Goal: Find specific page/section: Find specific page/section

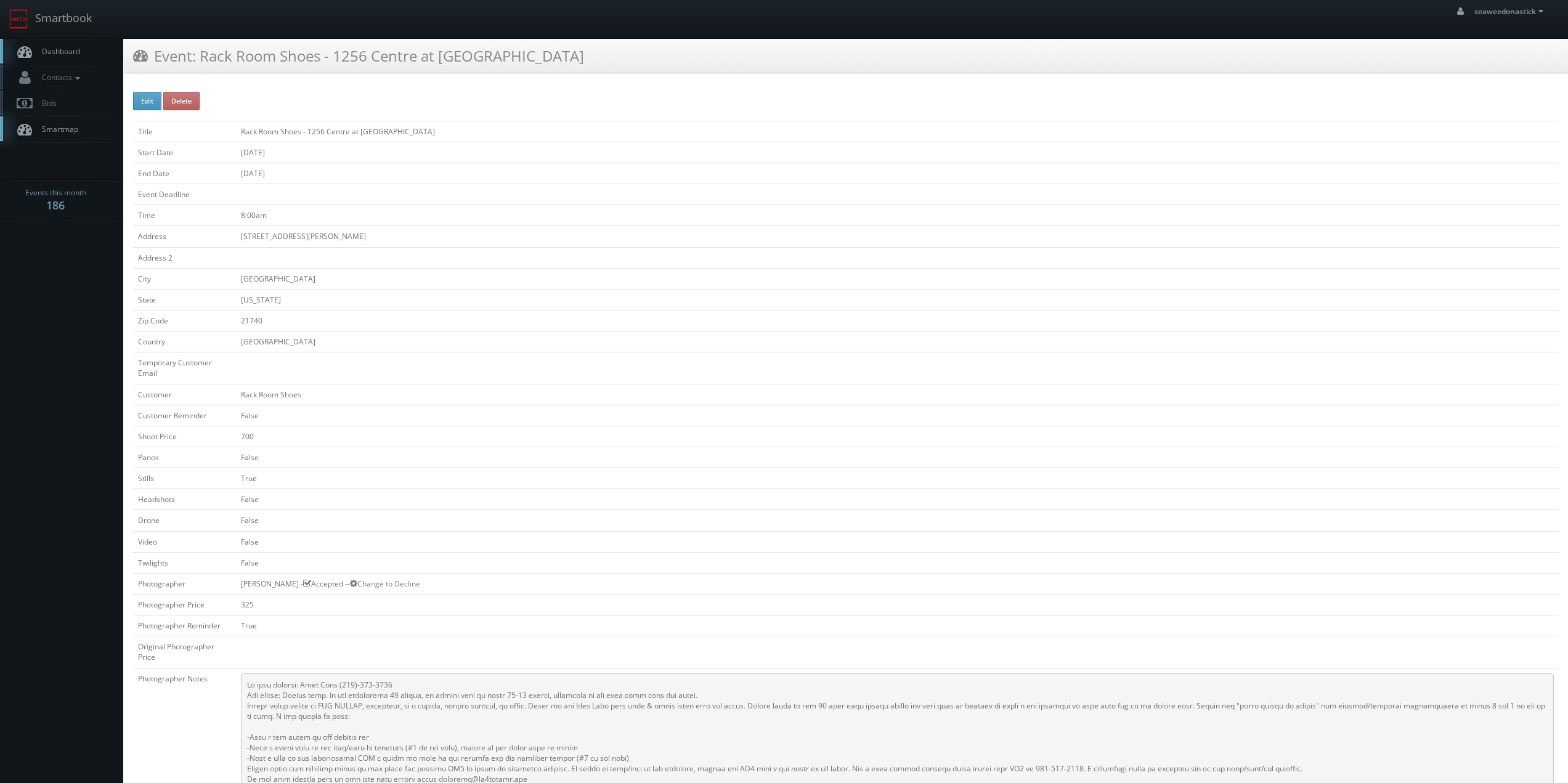
click at [58, 52] on span "Dashboard" at bounding box center [58, 52] width 45 height 10
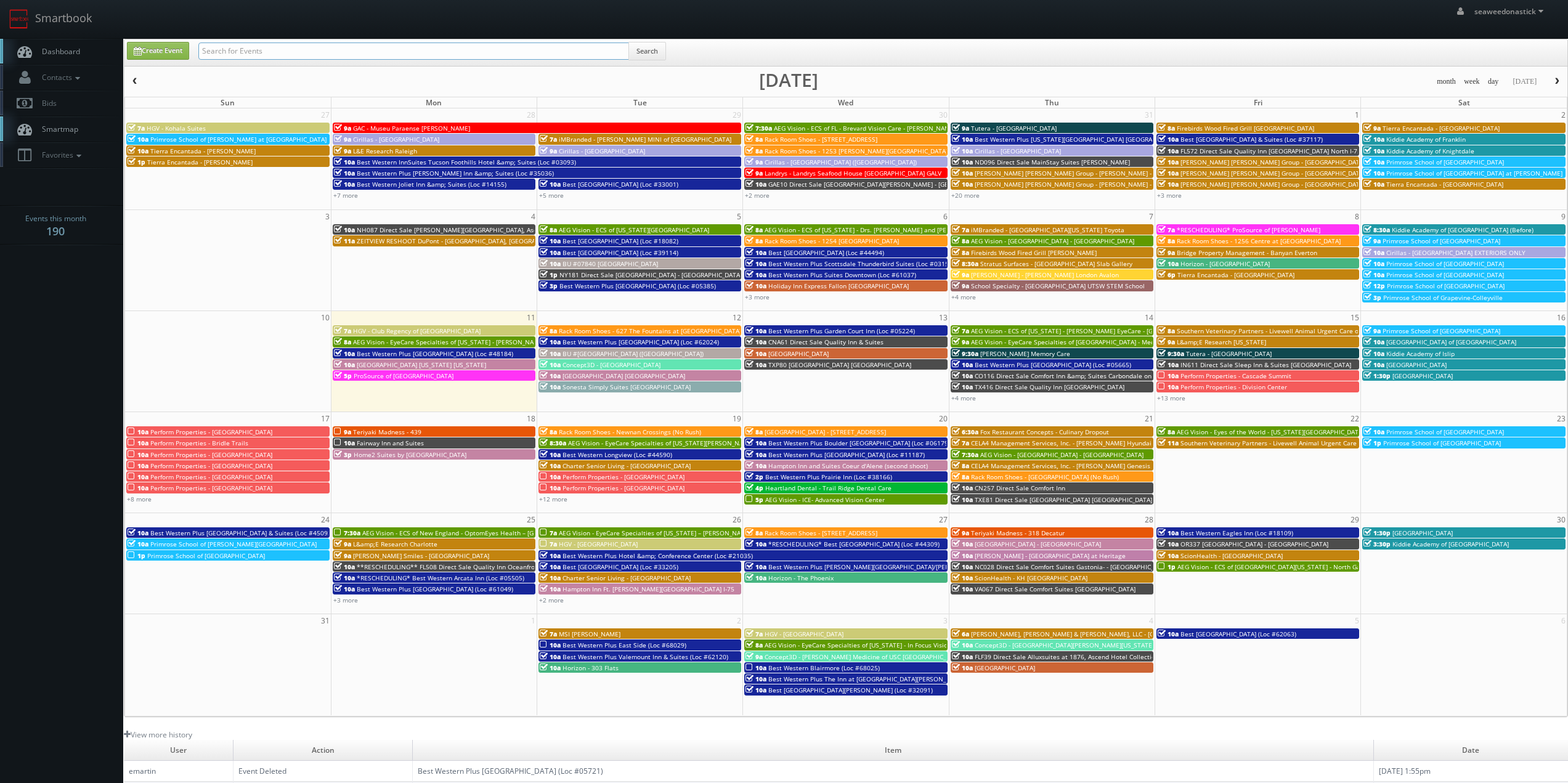
click at [273, 49] on input "text" at bounding box center [414, 52] width 431 height 17
paste input "([DATE]) Best Western Plus [GEOGRAPHIC_DATA] (Loc #45091)"
drag, startPoint x: 242, startPoint y: 54, endPoint x: 132, endPoint y: 68, distance: 110.9
click at [132, 68] on div "Create Event ([DATE]) Best Western Plus [GEOGRAPHIC_DATA] (Loc #45091) Search m…" at bounding box center [846, 378] width 1444 height 678
type input "Best Western Plus [GEOGRAPHIC_DATA] (Loc #45091)"
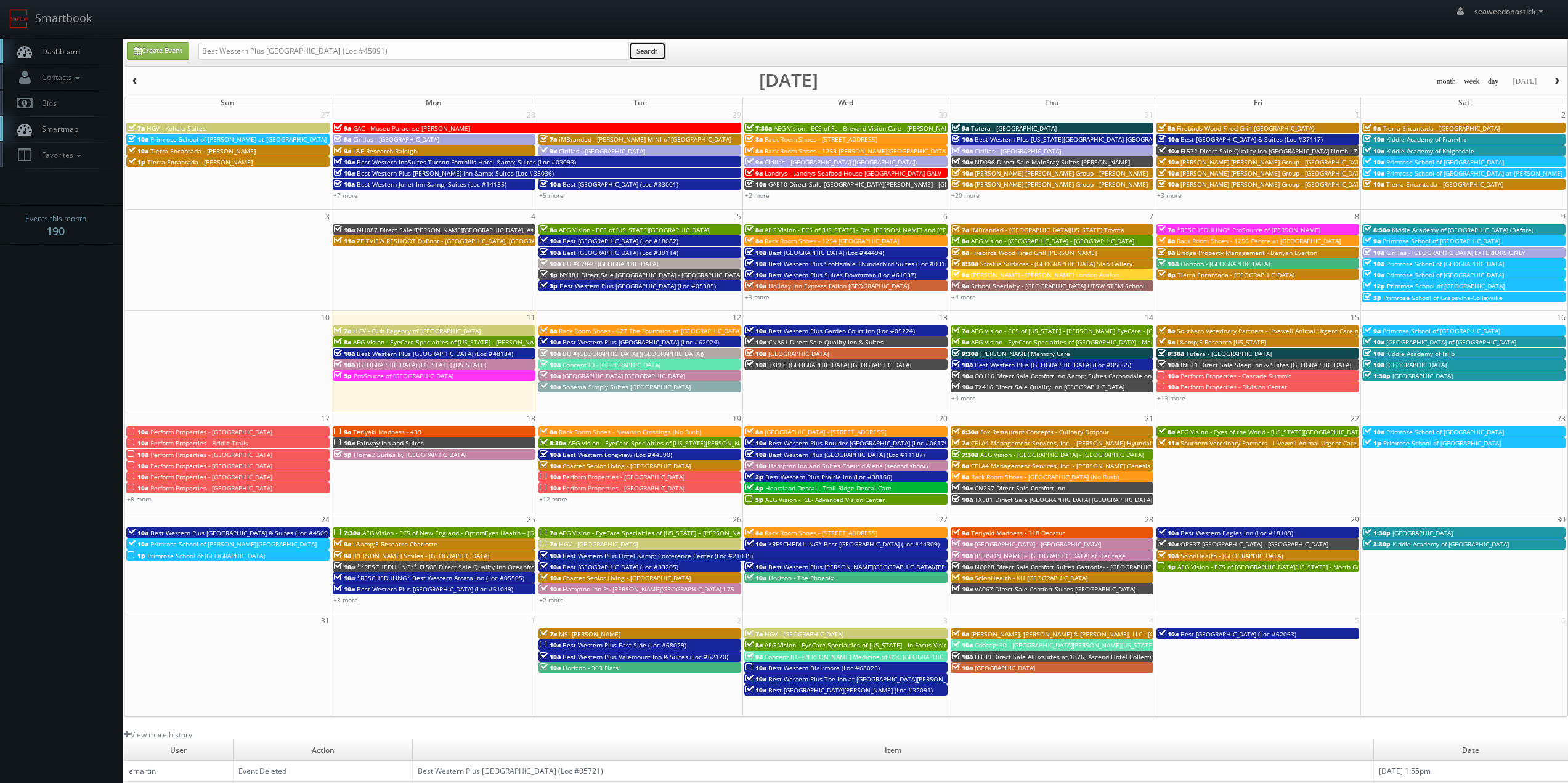
click at [649, 52] on button "Search" at bounding box center [647, 52] width 38 height 19
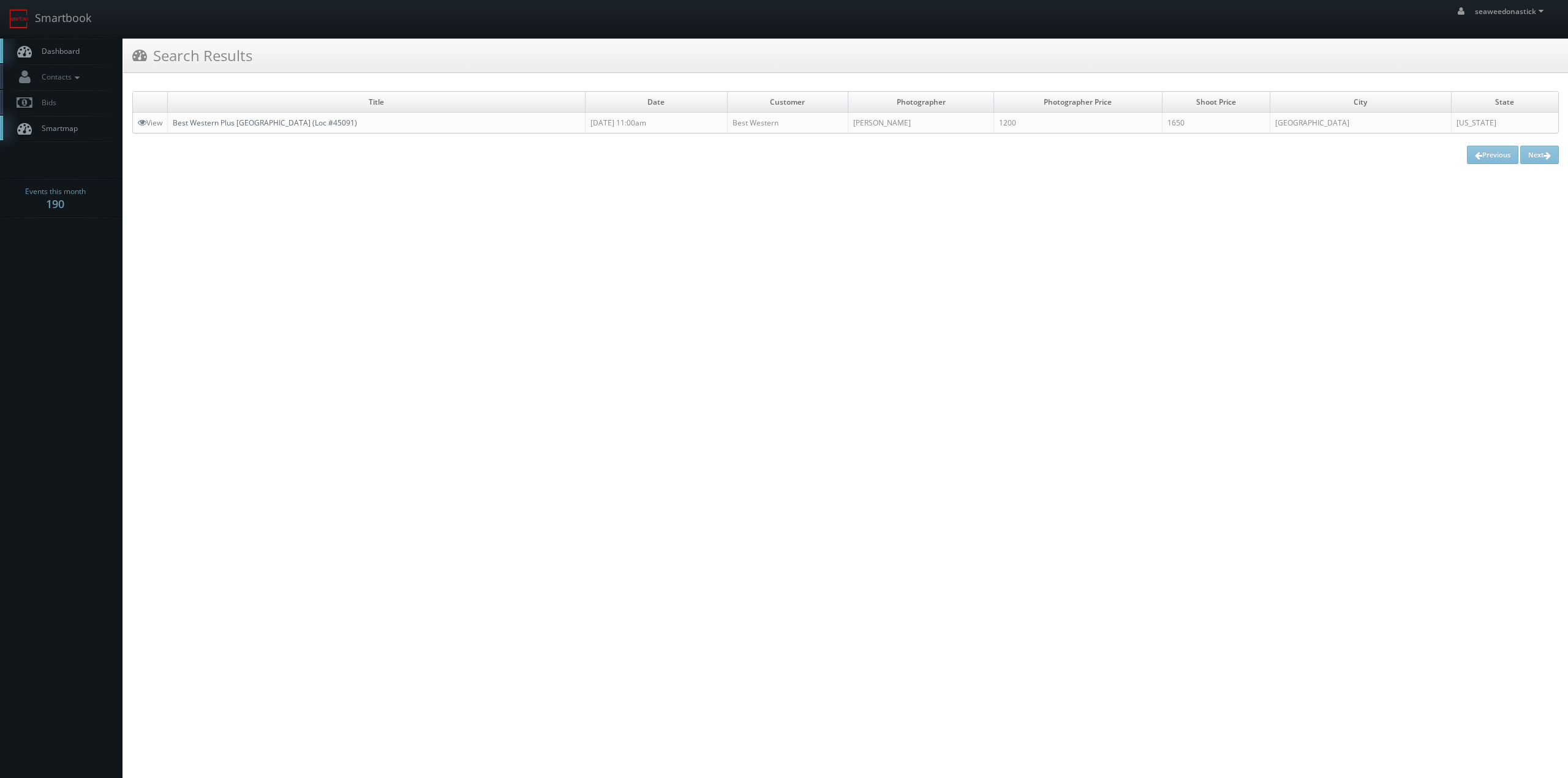
click at [209, 123] on link "Best Western Plus [GEOGRAPHIC_DATA] (Loc #45091)" at bounding box center [265, 123] width 184 height 10
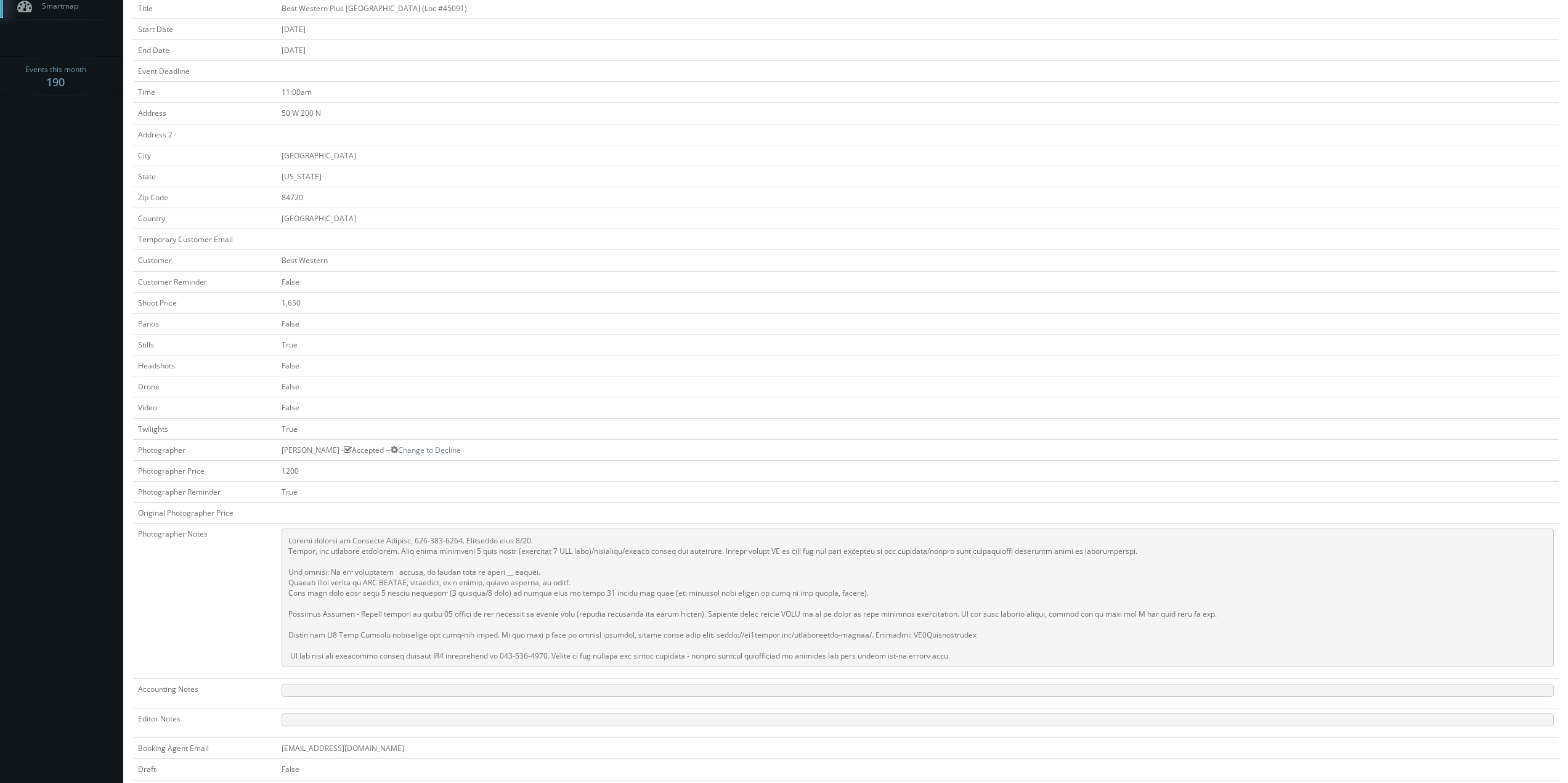
scroll to position [185, 0]
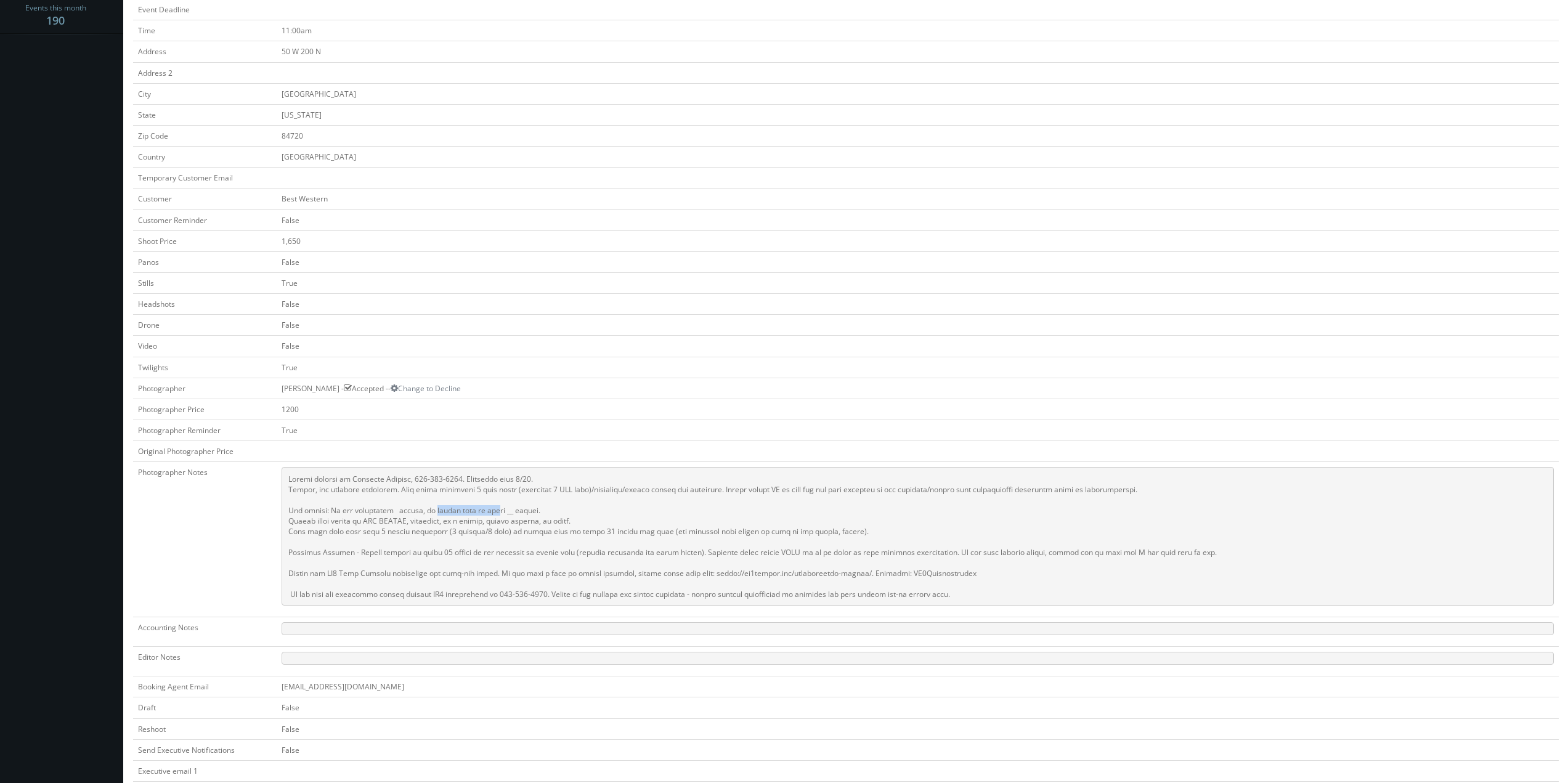
drag, startPoint x: 428, startPoint y: 510, endPoint x: 488, endPoint y: 508, distance: 60.0
click at [488, 508] on pre at bounding box center [918, 536] width 1273 height 138
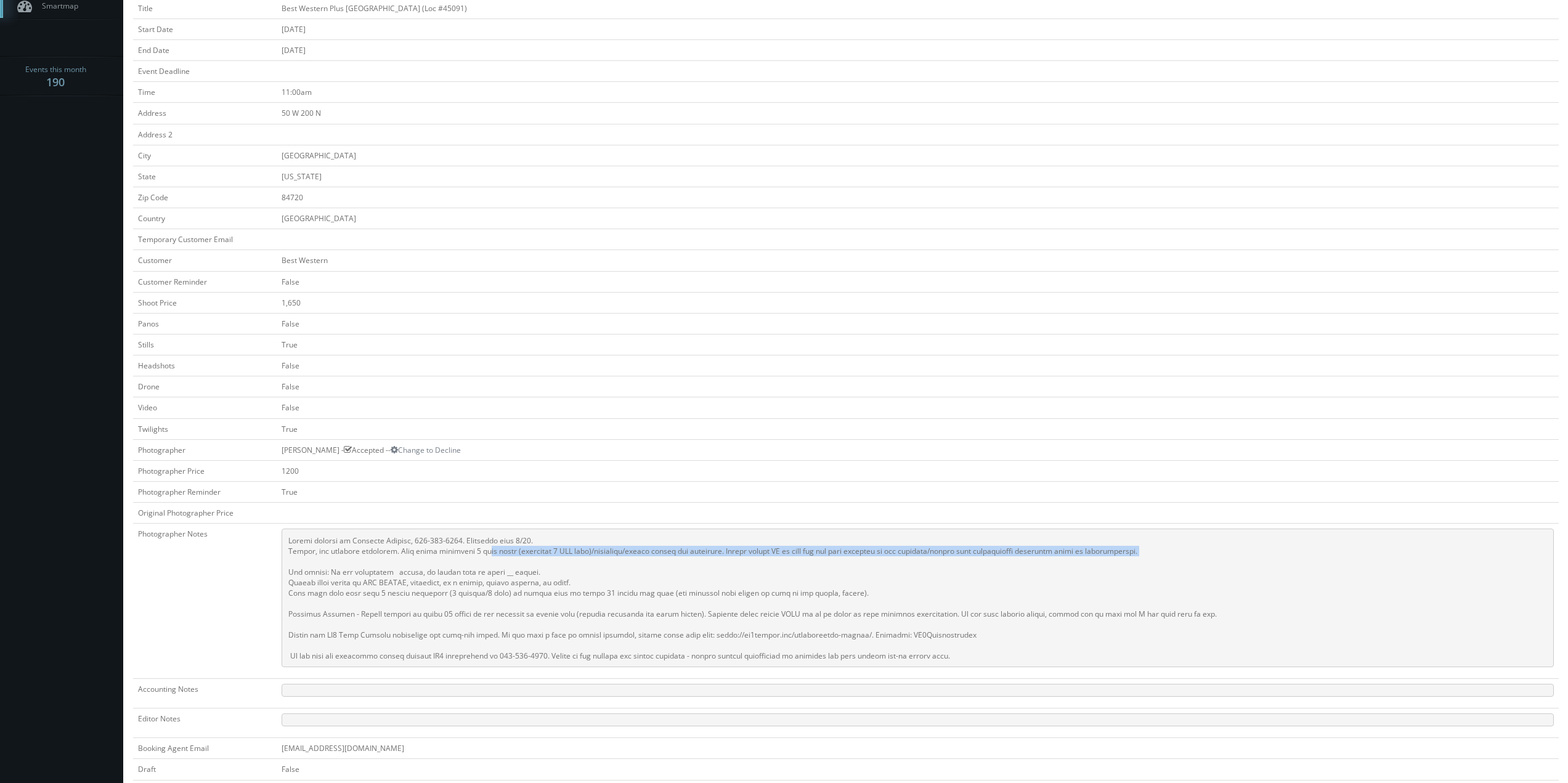
drag, startPoint x: 425, startPoint y: 556, endPoint x: 470, endPoint y: 555, distance: 45.0
click at [470, 555] on pre at bounding box center [918, 598] width 1273 height 138
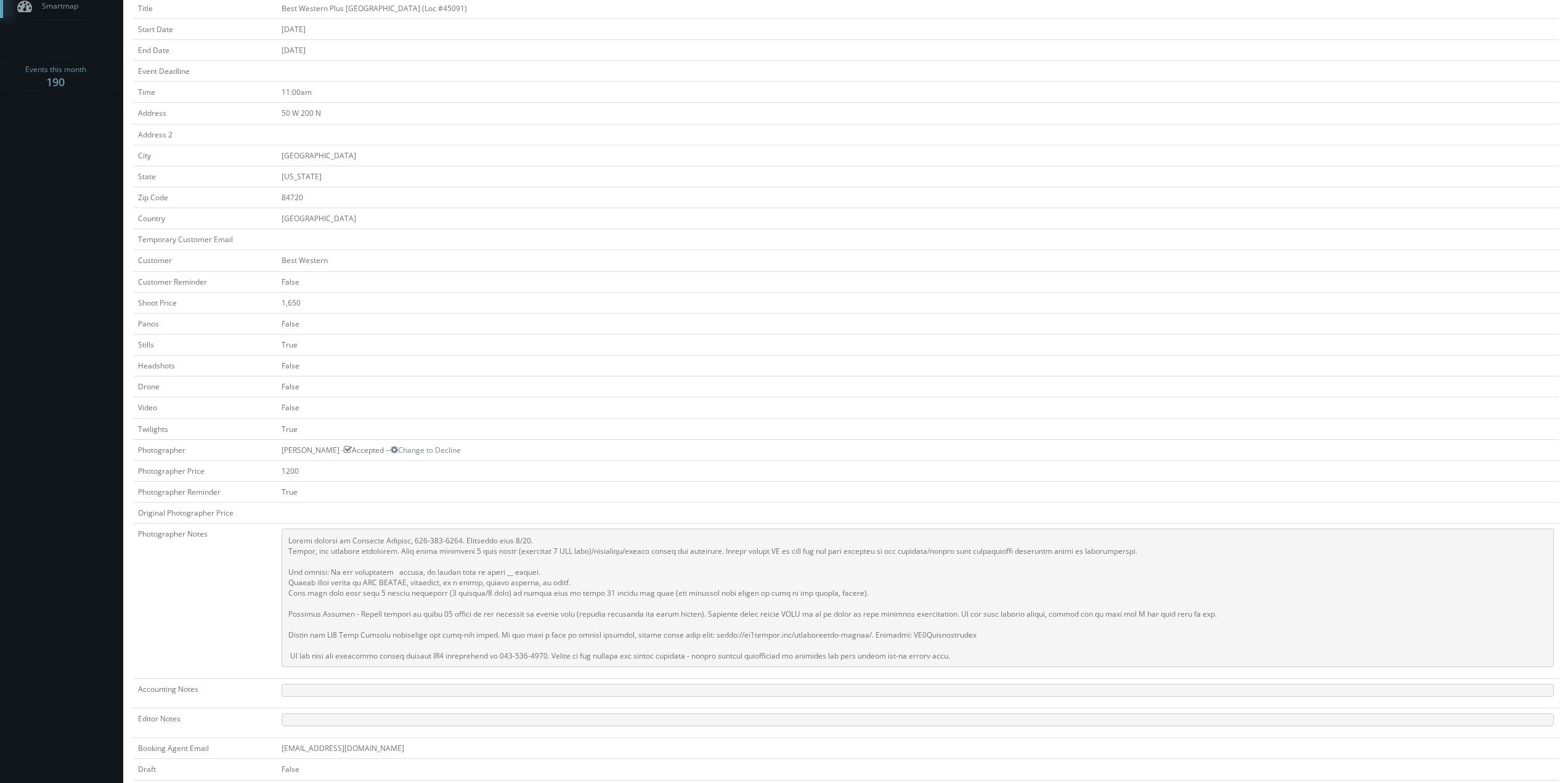
scroll to position [0, 0]
